Goal: Information Seeking & Learning: Learn about a topic

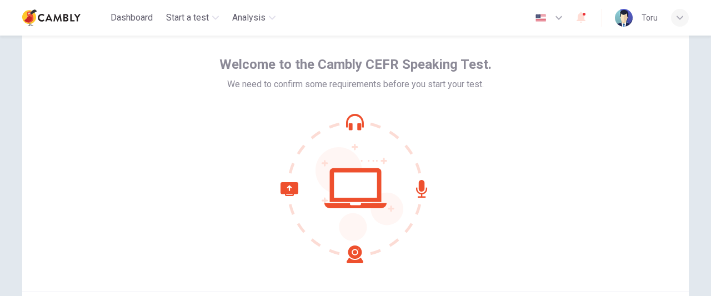
scroll to position [111, 0]
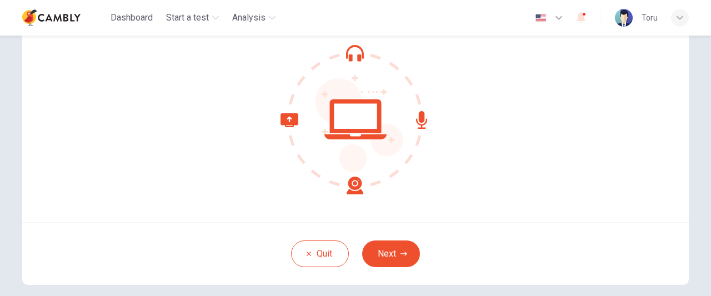
click at [372, 255] on button "Next" at bounding box center [391, 253] width 58 height 27
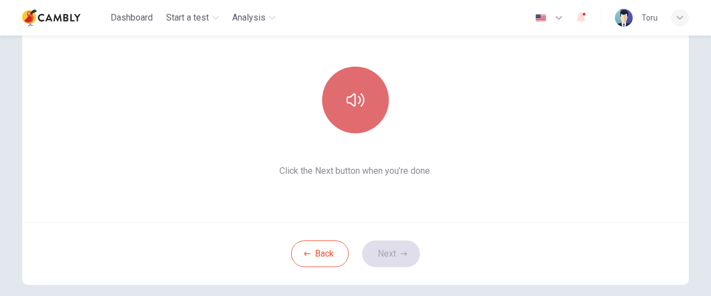
click at [353, 121] on button "button" at bounding box center [355, 100] width 67 height 67
click at [352, 121] on button "button" at bounding box center [355, 100] width 67 height 67
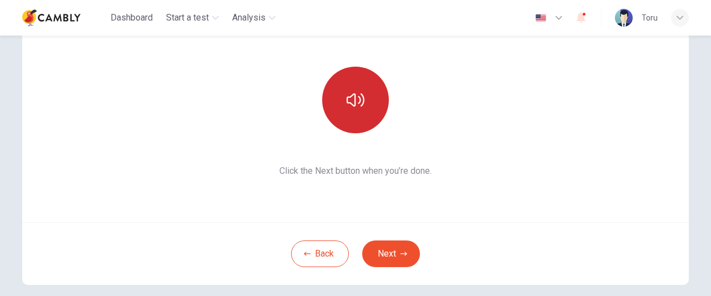
click at [352, 119] on button "button" at bounding box center [355, 100] width 67 height 67
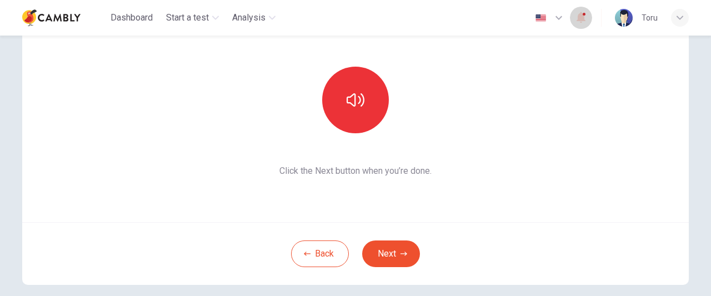
click at [577, 18] on icon "button" at bounding box center [580, 17] width 13 height 13
click at [577, 18] on div at bounding box center [355, 148] width 711 height 296
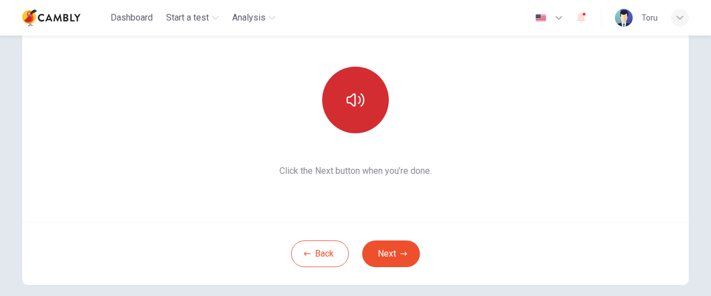
click at [369, 115] on button "button" at bounding box center [355, 100] width 67 height 67
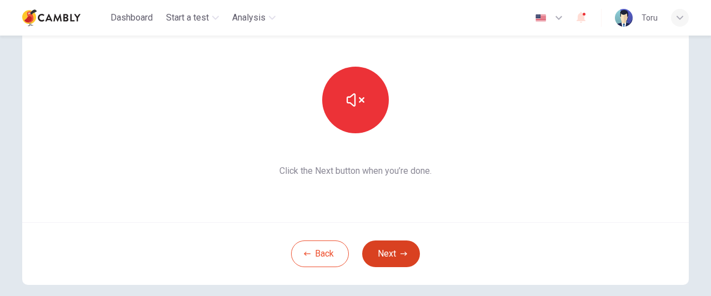
click at [385, 260] on button "Next" at bounding box center [391, 253] width 58 height 27
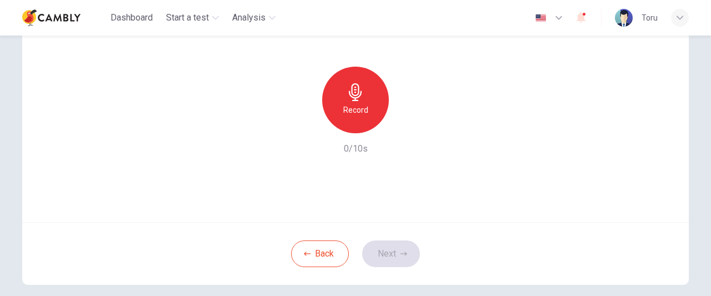
click at [352, 103] on h6 "Record" at bounding box center [355, 109] width 25 height 13
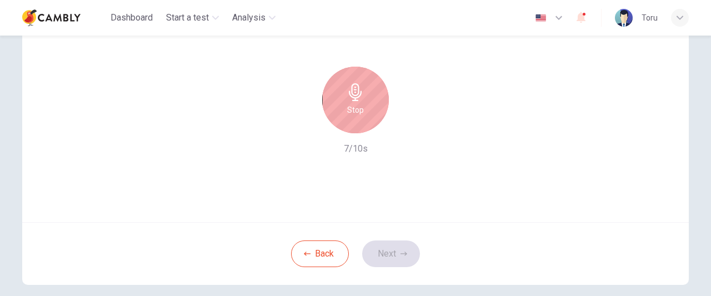
click at [349, 102] on div "Stop" at bounding box center [355, 100] width 67 height 67
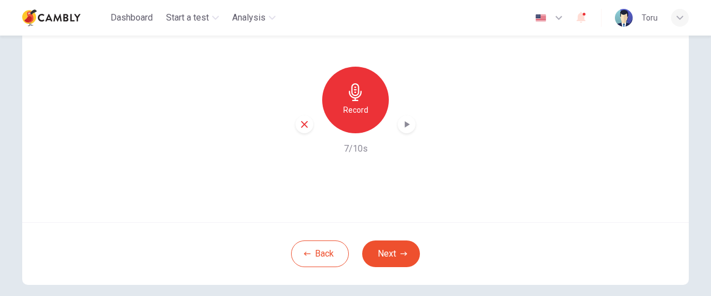
click at [349, 113] on h6 "Record" at bounding box center [355, 109] width 25 height 13
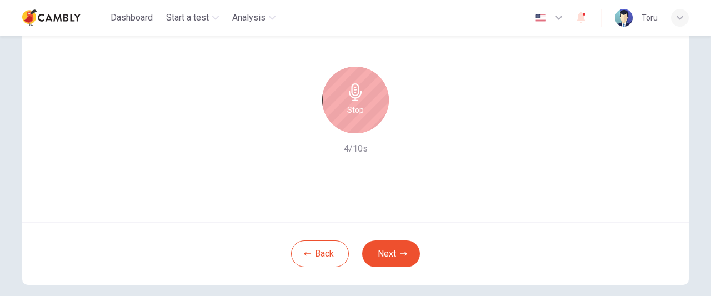
click at [347, 105] on h6 "Stop" at bounding box center [355, 109] width 17 height 13
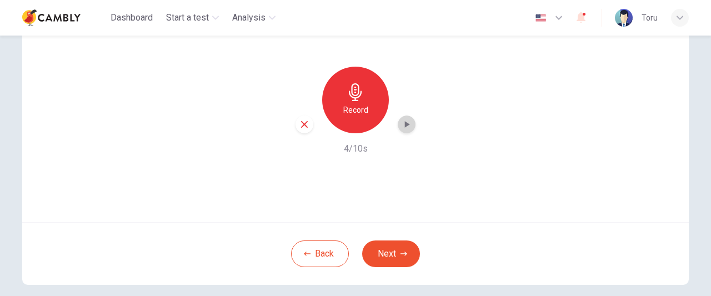
click at [407, 129] on icon "button" at bounding box center [406, 124] width 11 height 11
click at [403, 122] on icon "button" at bounding box center [407, 125] width 8 height 8
click at [384, 250] on button "Next" at bounding box center [391, 253] width 58 height 27
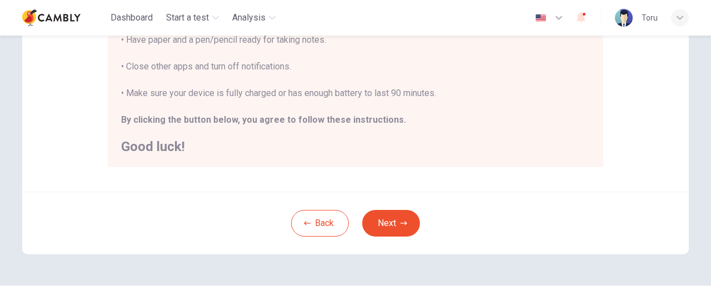
scroll to position [321, 0]
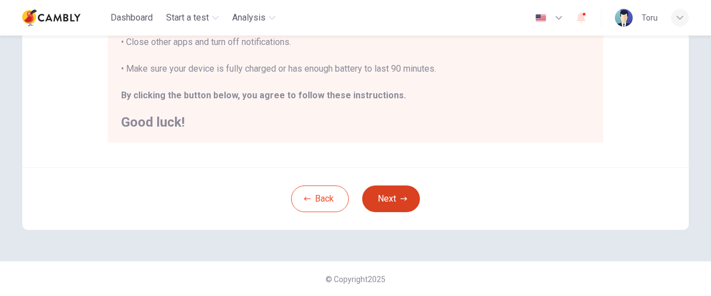
click at [400, 196] on icon "button" at bounding box center [403, 199] width 7 height 7
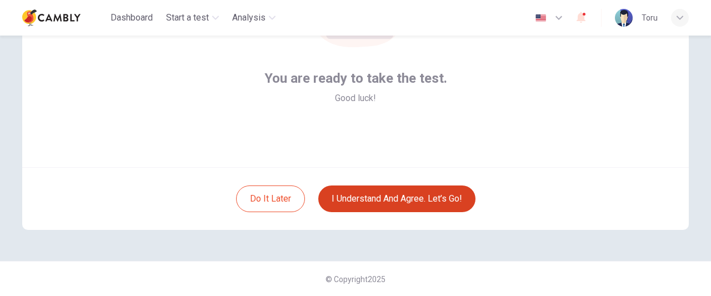
scroll to position [111, 0]
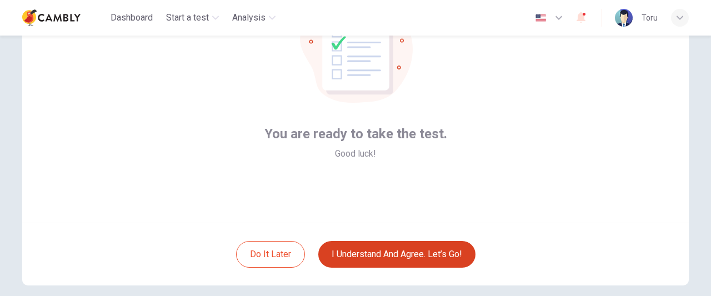
click at [405, 259] on button "I understand and agree. Let’s go!" at bounding box center [396, 254] width 157 height 27
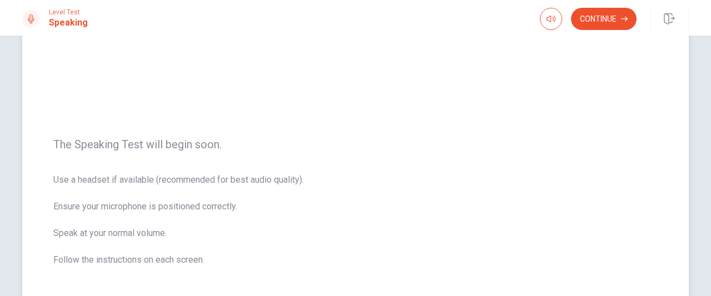
scroll to position [222, 0]
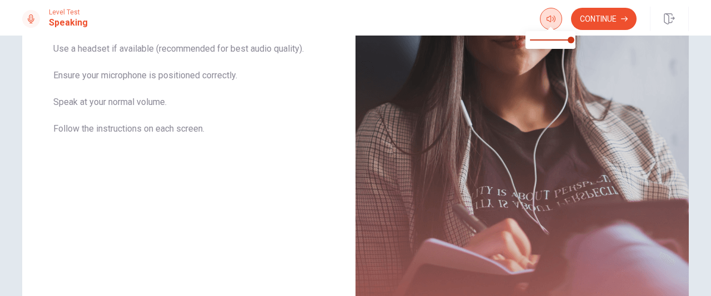
click at [544, 19] on button "button" at bounding box center [551, 19] width 22 height 22
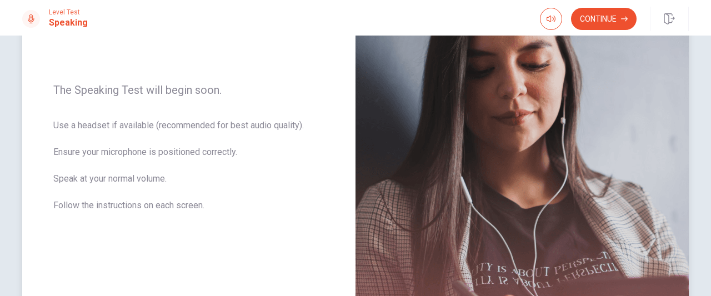
scroll to position [111, 0]
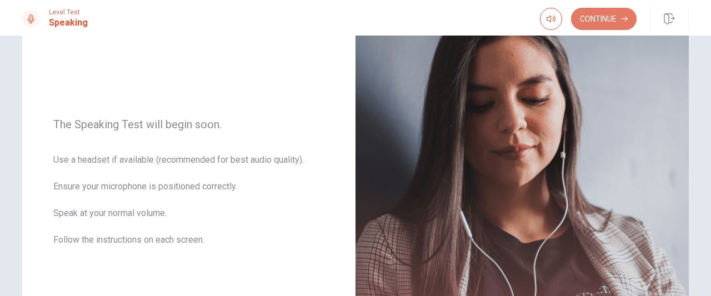
click at [595, 22] on button "Continue" at bounding box center [604, 19] width 66 height 22
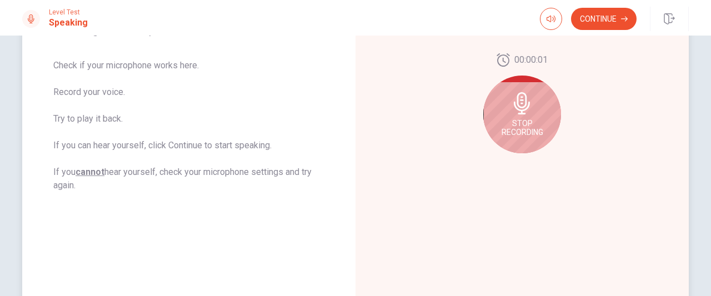
scroll to position [167, 0]
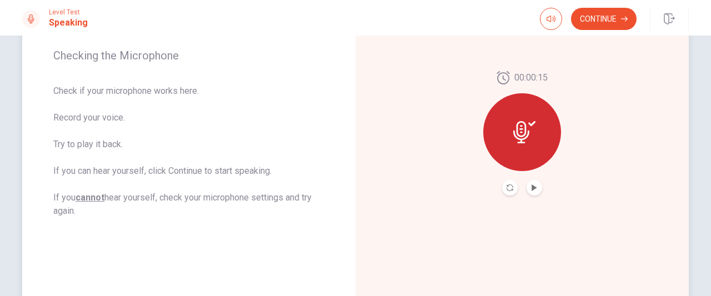
click at [538, 193] on div at bounding box center [522, 188] width 40 height 16
click at [533, 188] on icon "Play Audio" at bounding box center [534, 187] width 7 height 7
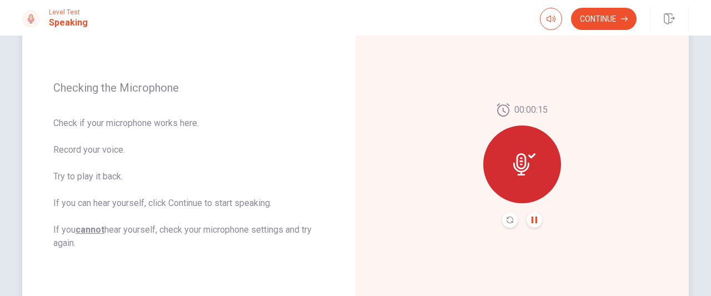
scroll to position [111, 0]
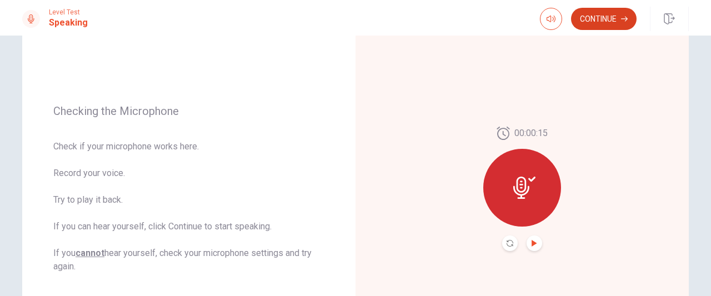
click at [587, 24] on button "Continue" at bounding box center [604, 19] width 66 height 22
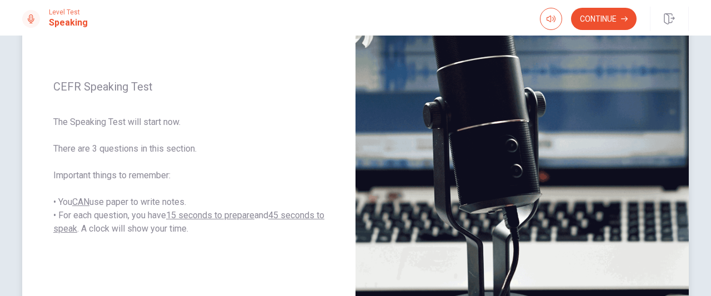
scroll to position [167, 0]
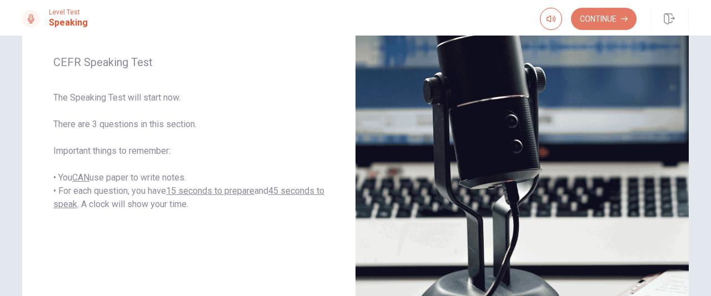
click at [593, 19] on button "Continue" at bounding box center [604, 19] width 66 height 22
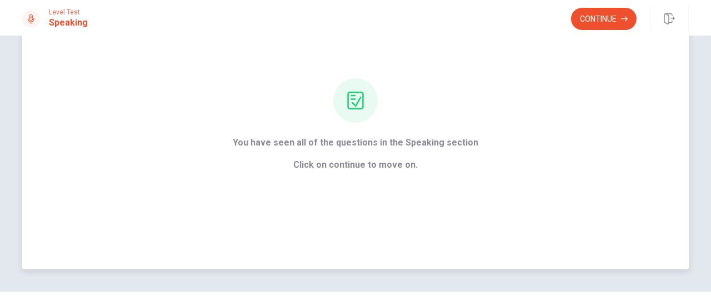
scroll to position [52, 0]
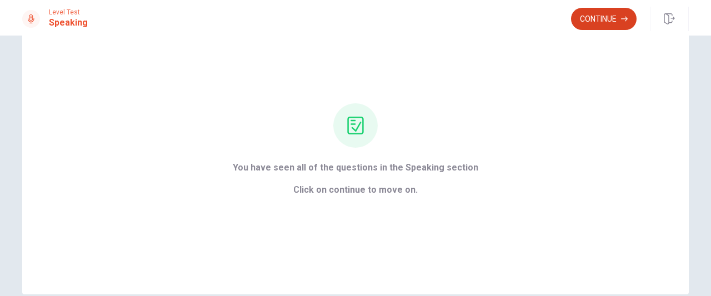
click at [592, 21] on button "Continue" at bounding box center [604, 19] width 66 height 22
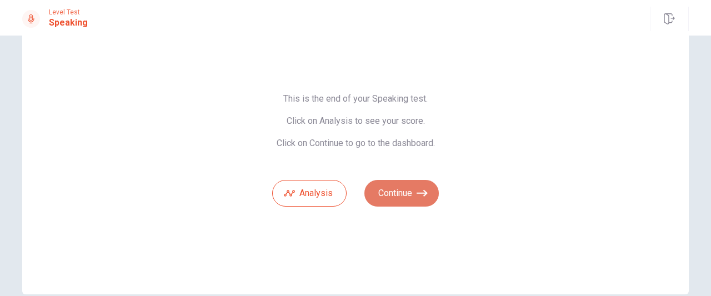
click at [380, 188] on button "Continue" at bounding box center [401, 193] width 74 height 27
